Goal: Task Accomplishment & Management: Manage account settings

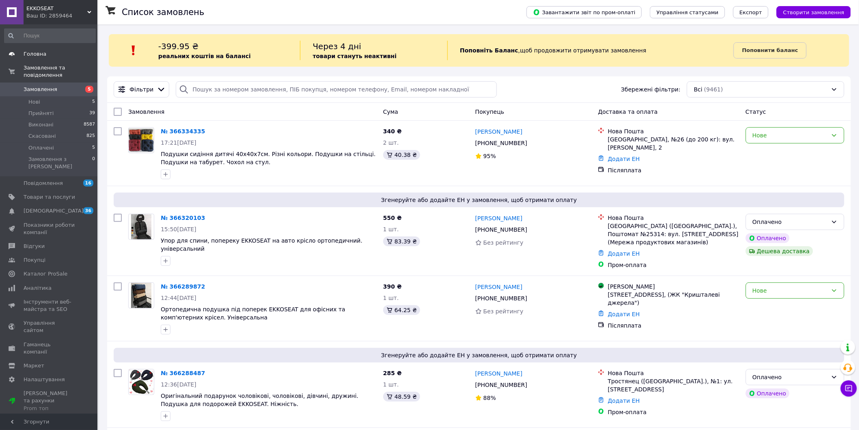
click at [41, 54] on span "Головна" at bounding box center [35, 53] width 23 height 7
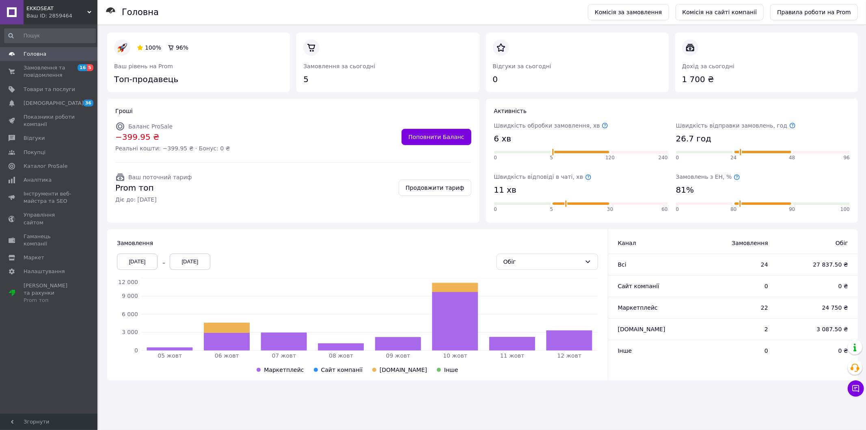
click at [126, 262] on div "05.10.2025" at bounding box center [137, 261] width 41 height 16
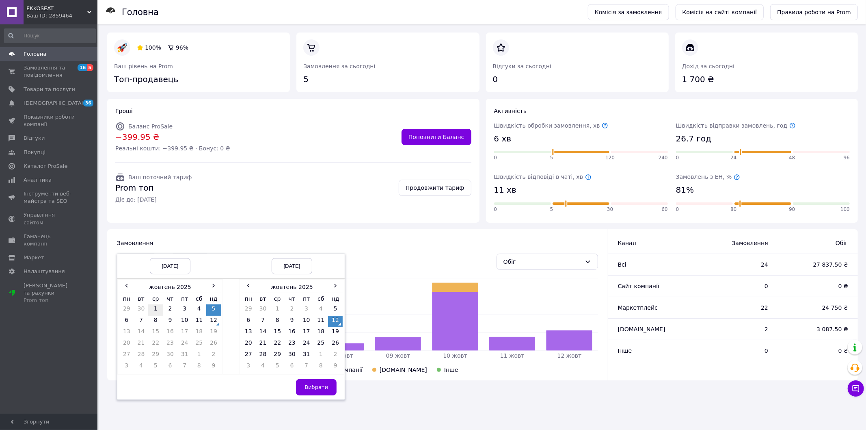
click at [153, 307] on td "1" at bounding box center [155, 309] width 15 height 11
click at [310, 388] on span "Вибрати" at bounding box center [317, 387] width 24 height 6
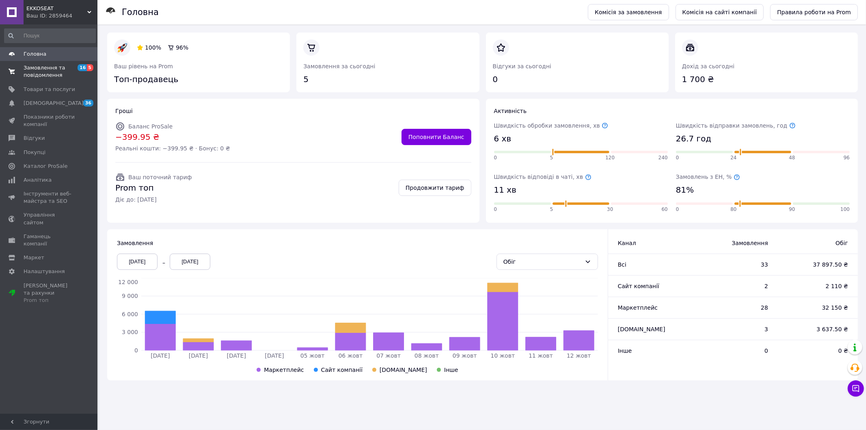
click at [46, 69] on span "Замовлення та повідомлення" at bounding box center [50, 71] width 52 height 15
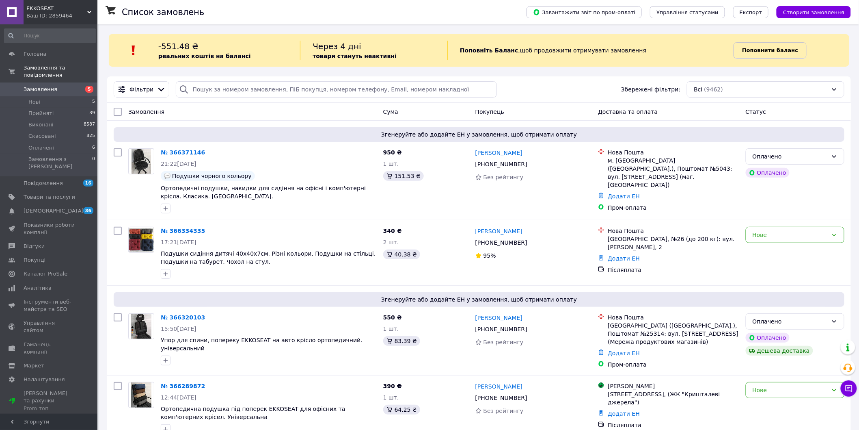
click at [751, 52] on b "Поповнити баланс" at bounding box center [770, 50] width 56 height 6
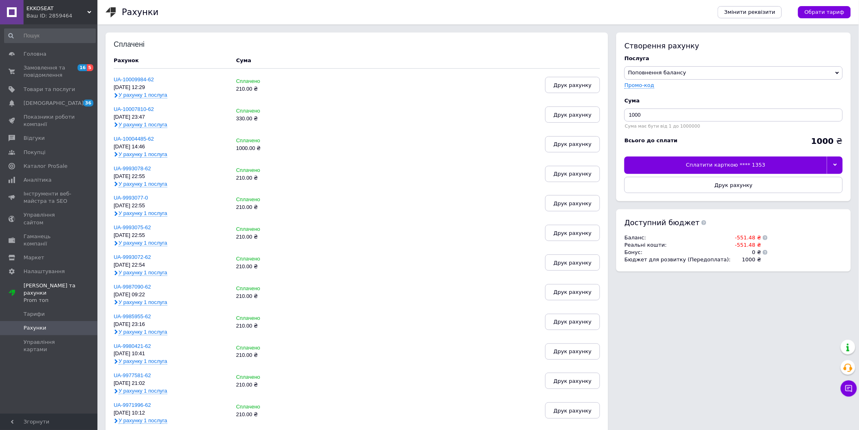
click at [252, 116] on div "330.00 ₴" at bounding box center [275, 119] width 78 height 6
drag, startPoint x: 643, startPoint y: 114, endPoint x: 608, endPoint y: 114, distance: 34.9
click at [609, 114] on div "Сплачені Рахунок Cума UA-10009984-62 11.10.25, 12:29 У рахунку 1 послуга Сплаче…" at bounding box center [479, 371] width 746 height 679
type input "390"
click at [834, 164] on icon at bounding box center [836, 165] width 4 height 4
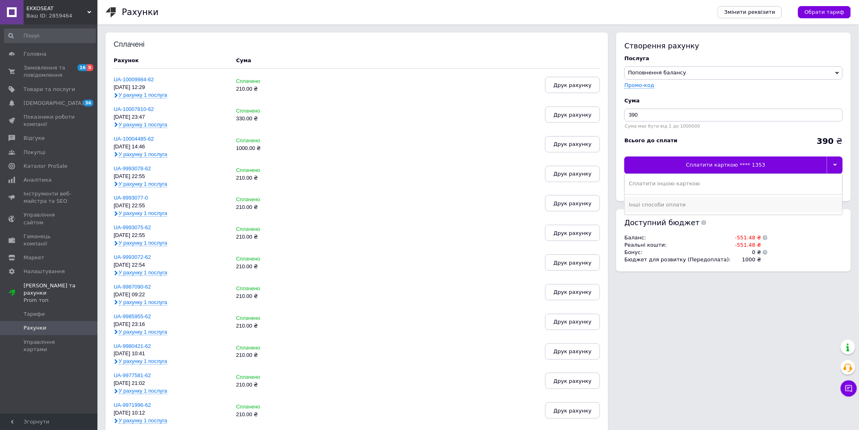
click at [672, 208] on div "Інші способи оплати" at bounding box center [734, 204] width 210 height 7
